Goal: Task Accomplishment & Management: Manage account settings

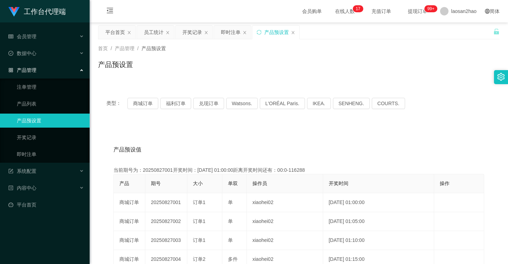
scroll to position [70, 0]
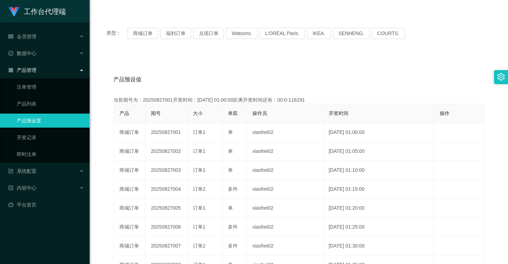
click at [77, 73] on div "产品管理" at bounding box center [45, 70] width 90 height 14
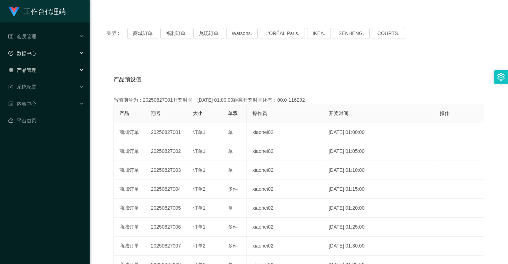
click at [72, 52] on div "数据中心" at bounding box center [45, 53] width 90 height 14
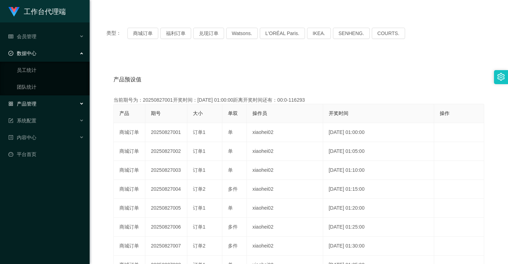
click at [68, 55] on div "数据中心" at bounding box center [45, 53] width 90 height 14
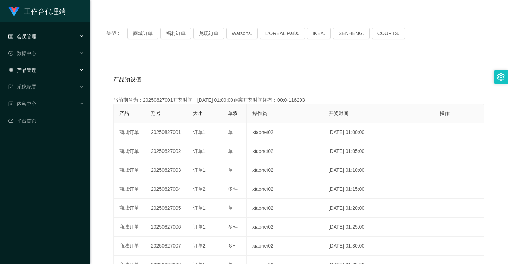
click at [68, 41] on div "会员管理" at bounding box center [45, 36] width 90 height 14
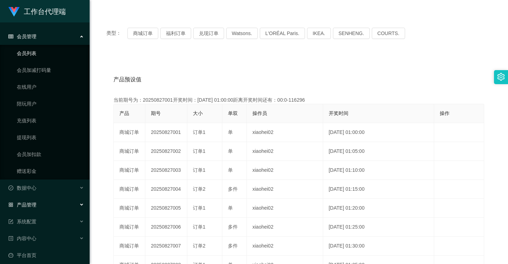
click at [60, 48] on link "会员列表" at bounding box center [50, 53] width 67 height 14
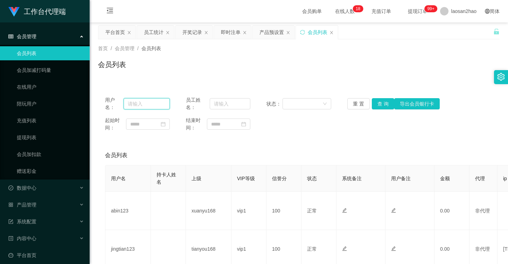
click at [140, 104] on input "text" at bounding box center [147, 103] width 46 height 11
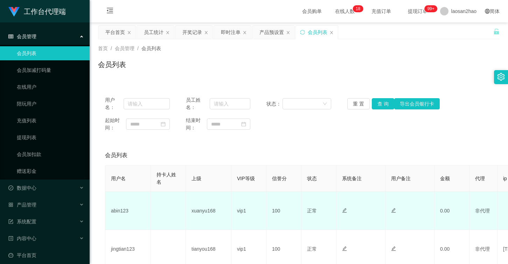
click at [118, 207] on td "abin123" at bounding box center [127, 210] width 45 height 38
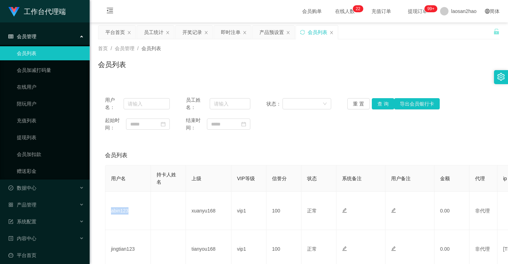
copy td "abin123"
click at [136, 105] on input "text" at bounding box center [147, 103] width 46 height 11
paste input "abin123"
type input "abin123"
click at [375, 106] on button "查 询" at bounding box center [383, 103] width 22 height 11
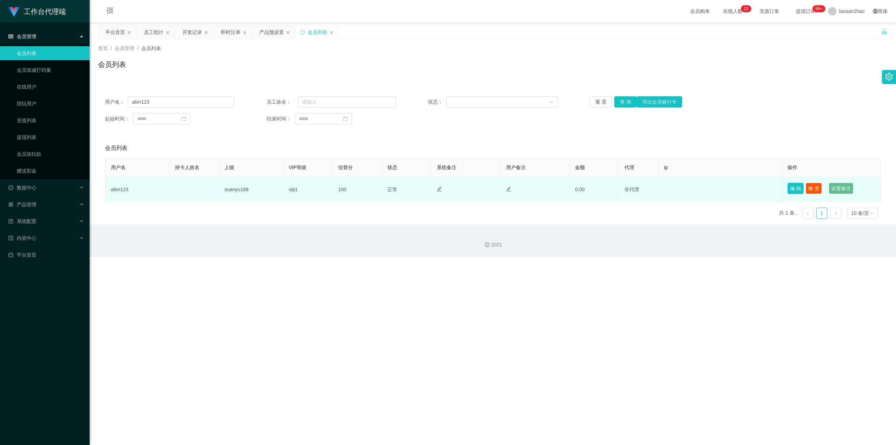
click at [507, 187] on button "编 辑" at bounding box center [795, 188] width 16 height 11
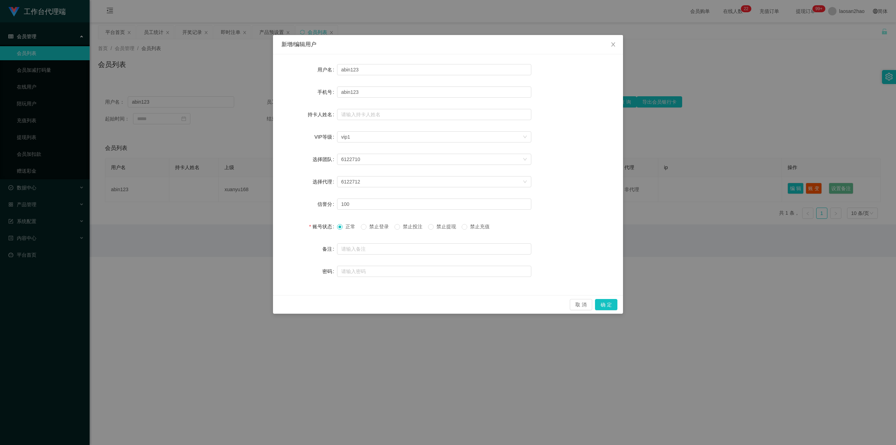
click at [383, 227] on span "禁止登录" at bounding box center [378, 227] width 25 height 6
click at [405, 227] on span "禁止投注" at bounding box center [412, 227] width 25 height 6
click at [344, 227] on span "正常" at bounding box center [350, 227] width 15 height 6
click at [507, 263] on div "取 消 确 定" at bounding box center [448, 304] width 339 height 11
click at [507, 263] on button "取 消" at bounding box center [581, 304] width 22 height 11
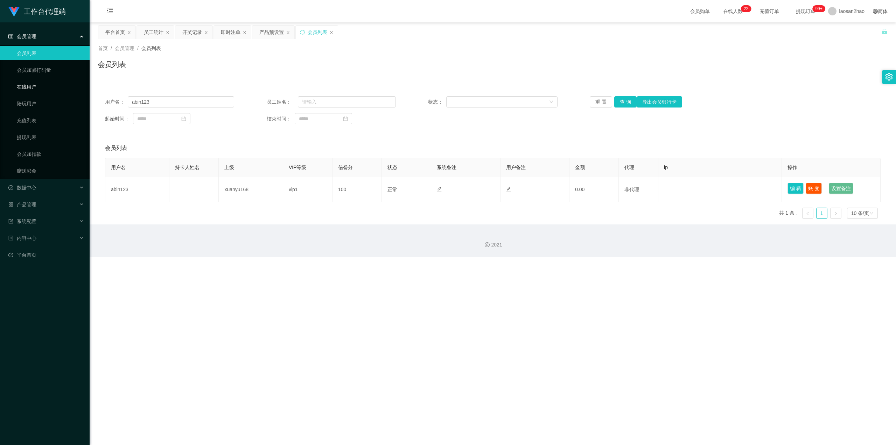
click at [29, 90] on link "在线用户" at bounding box center [50, 87] width 67 height 14
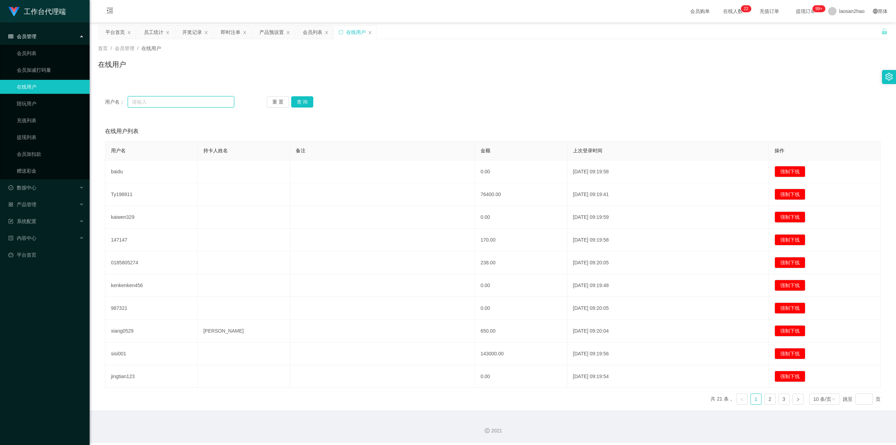
click at [184, 100] on input "text" at bounding box center [181, 101] width 106 height 11
click at [179, 91] on div "用户名： 重 置 查 询" at bounding box center [493, 101] width 790 height 25
click at [50, 122] on link "充值列表" at bounding box center [50, 120] width 67 height 14
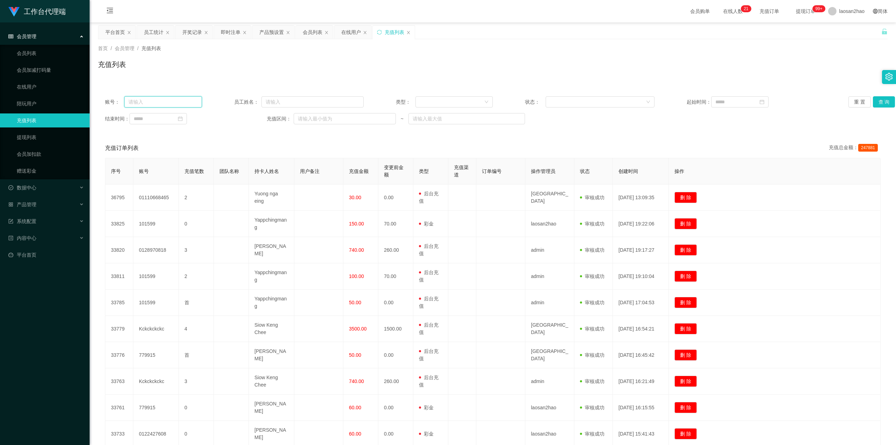
click at [167, 106] on input "text" at bounding box center [163, 101] width 78 height 11
paste input "abin123"
type input "abin123"
click at [507, 100] on button "查 询" at bounding box center [884, 101] width 22 height 11
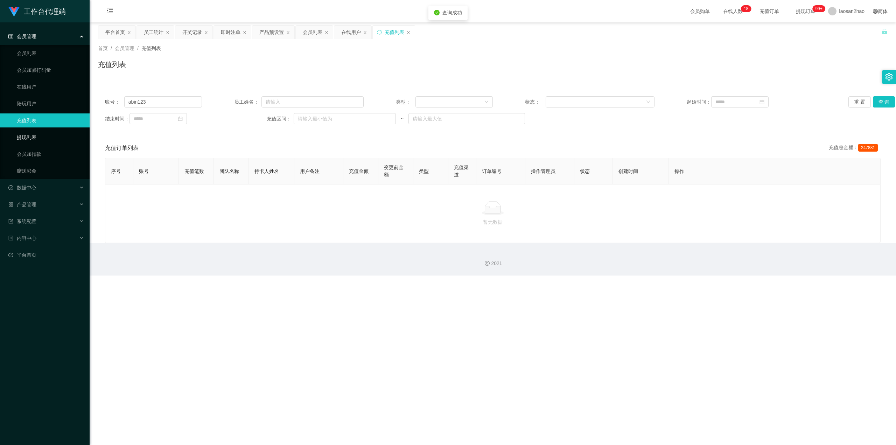
click at [33, 139] on link "提现列表" at bounding box center [50, 137] width 67 height 14
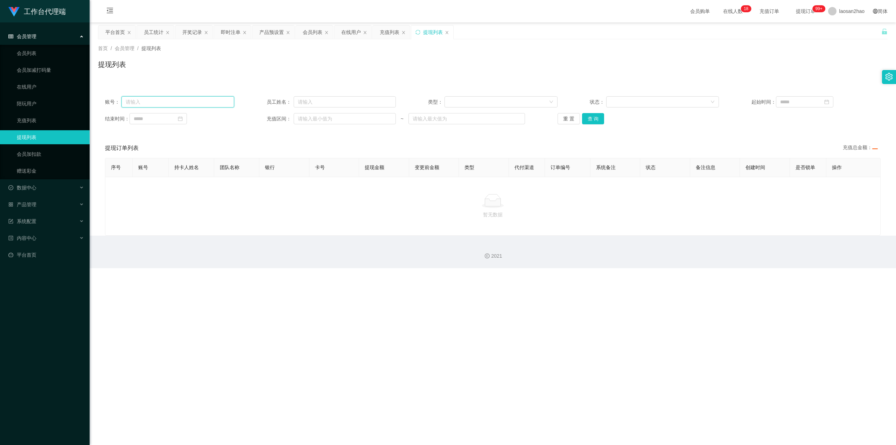
click at [187, 106] on input "text" at bounding box center [177, 101] width 113 height 11
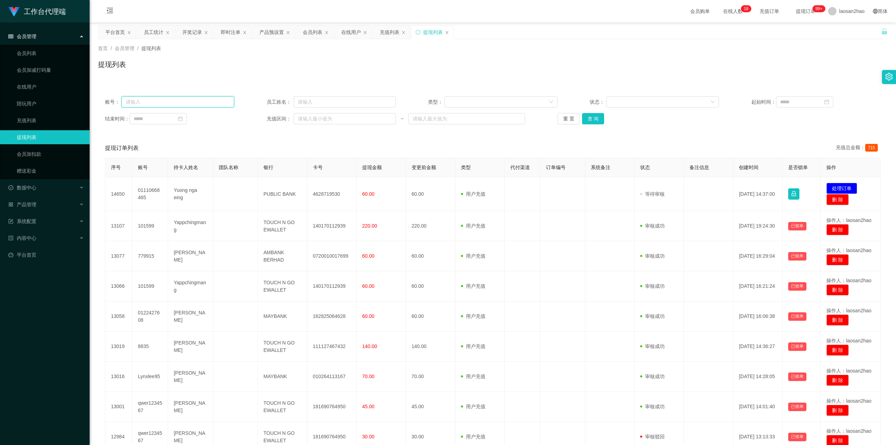
paste input "abin123"
type input "abin123"
click at [507, 118] on button "查 询" at bounding box center [593, 118] width 22 height 11
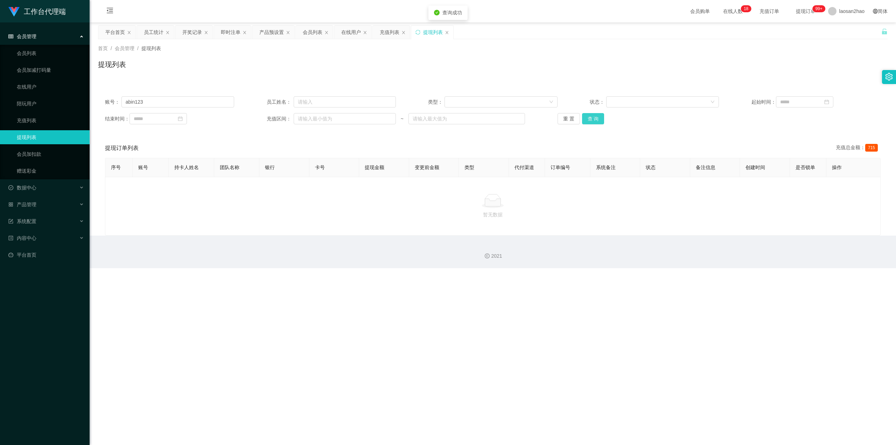
click at [507, 119] on button "查 询" at bounding box center [593, 118] width 22 height 11
click at [34, 167] on link "赠送彩金" at bounding box center [50, 171] width 67 height 14
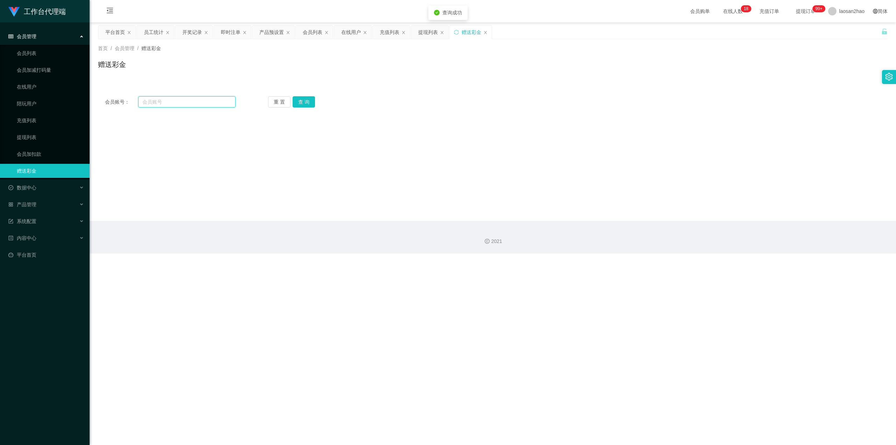
click at [191, 103] on input "text" at bounding box center [186, 101] width 97 height 11
paste input "abin123"
type input "abin123"
click at [307, 98] on button "查 询" at bounding box center [304, 101] width 22 height 11
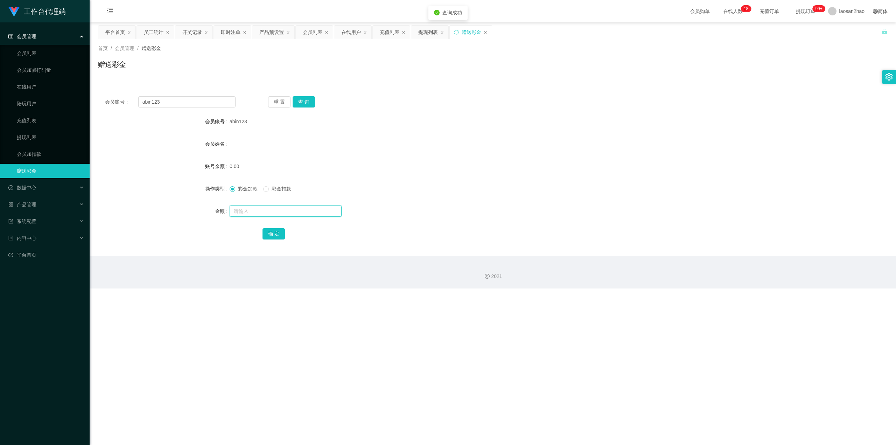
drag, startPoint x: 258, startPoint y: 216, endPoint x: 258, endPoint y: 210, distance: 5.9
click at [258, 216] on input "text" at bounding box center [286, 210] width 112 height 11
click at [258, 210] on input "text" at bounding box center [286, 210] width 112 height 11
click at [38, 153] on link "会员加扣款" at bounding box center [50, 154] width 67 height 14
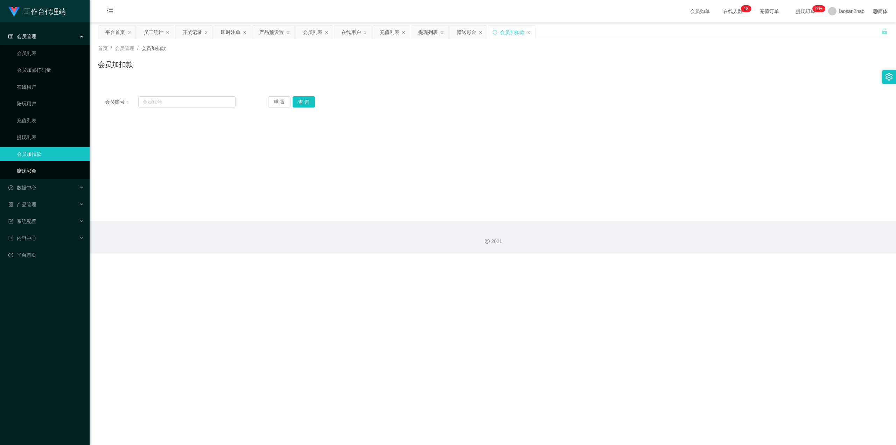
click at [34, 167] on link "赠送彩金" at bounding box center [50, 171] width 67 height 14
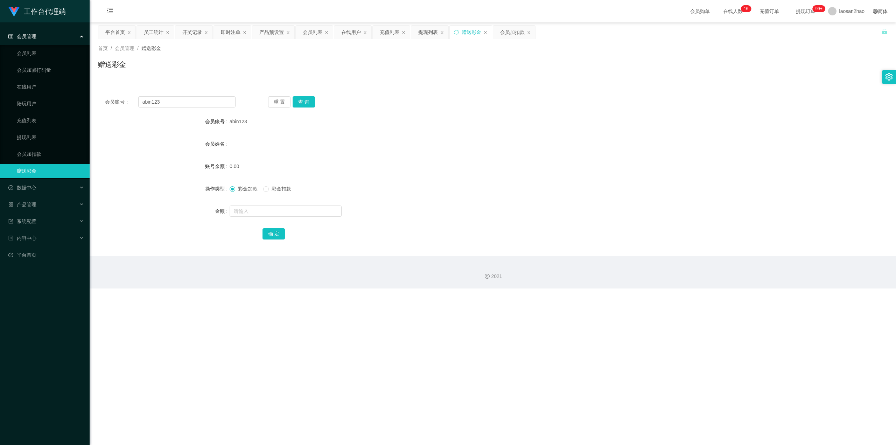
click at [40, 28] on ul "会员管理 会员列表 会员加减打码量 在线用户 陪玩用户 充值列表 提现列表 会员加扣款 赠送彩金 数据中心 员工统计 团队统计 产品管理 注单管理 产品列表 …" at bounding box center [45, 145] width 90 height 246
click at [42, 38] on div "会员管理" at bounding box center [45, 36] width 90 height 14
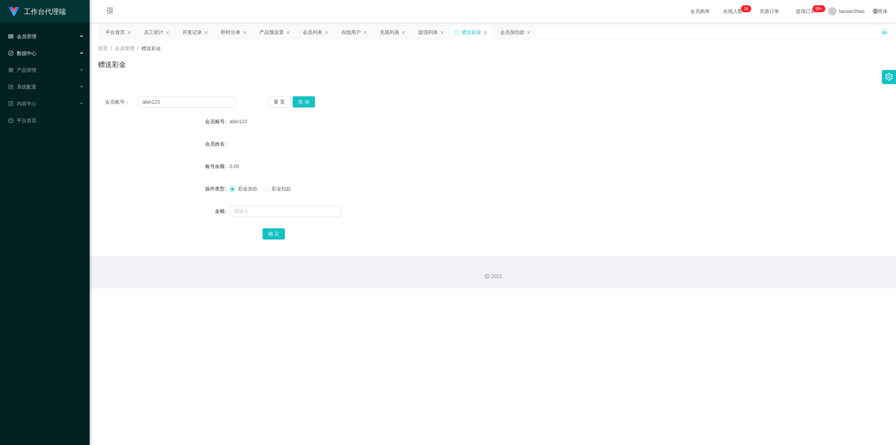
click at [38, 58] on div "数据中心" at bounding box center [45, 53] width 90 height 14
click at [34, 99] on div "产品管理" at bounding box center [45, 104] width 90 height 14
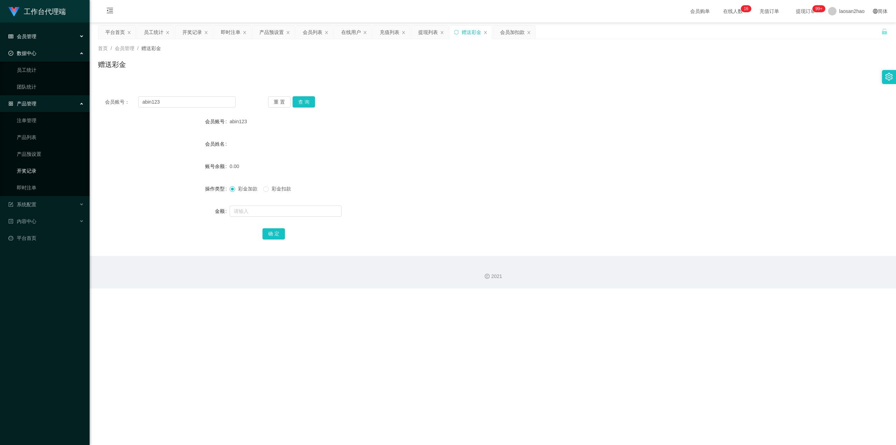
click at [37, 173] on link "开奖记录" at bounding box center [50, 171] width 67 height 14
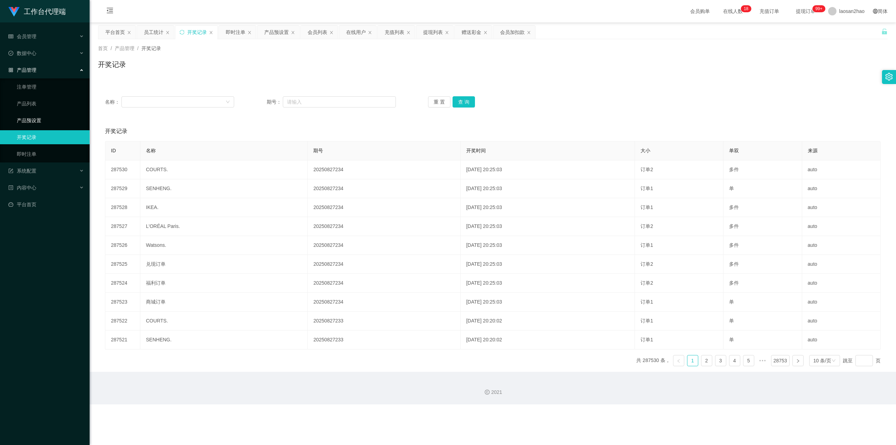
click at [36, 120] on link "产品预设置" at bounding box center [50, 120] width 67 height 14
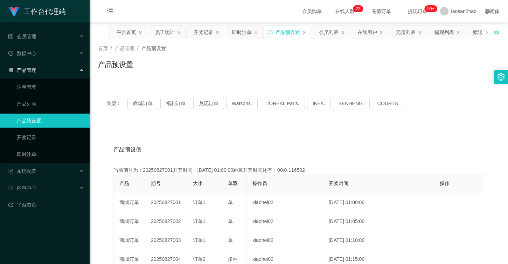
click at [459, 140] on div "产品预设值 添加期号" at bounding box center [298, 150] width 371 height 20
